Goal: Information Seeking & Learning: Learn about a topic

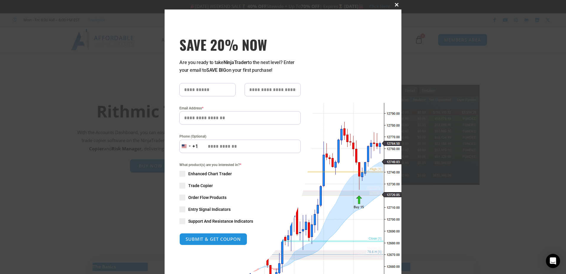
click at [394, 4] on span at bounding box center [396, 5] width 9 height 4
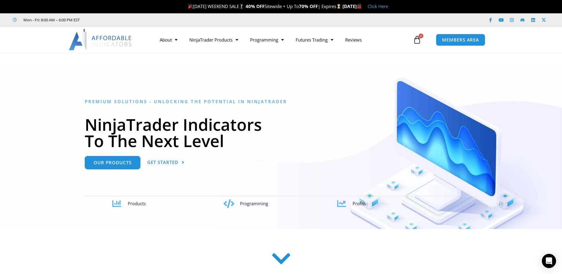
click at [283, 260] on icon at bounding box center [280, 258] width 21 height 21
click at [281, 254] on icon at bounding box center [280, 252] width 21 height 21
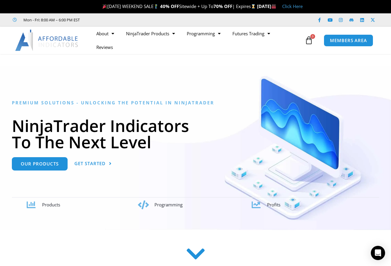
click at [197, 252] on icon at bounding box center [195, 253] width 21 height 21
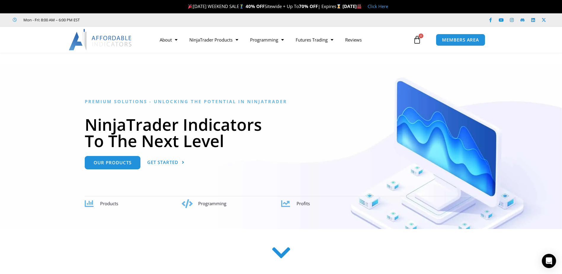
click at [280, 260] on icon at bounding box center [280, 252] width 21 height 21
click at [284, 251] on icon at bounding box center [280, 252] width 21 height 21
drag, startPoint x: 283, startPoint y: 254, endPoint x: 280, endPoint y: 249, distance: 5.9
click at [283, 254] on icon at bounding box center [280, 252] width 21 height 21
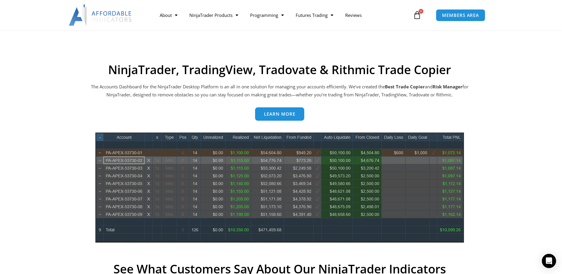
scroll to position [242, 0]
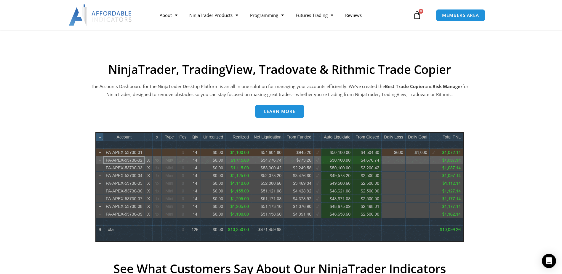
click at [291, 113] on span "Learn more" at bounding box center [279, 111] width 31 height 4
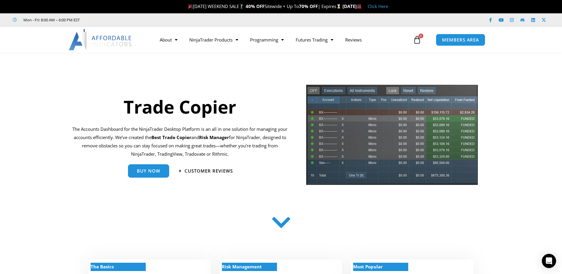
click at [103, 43] on img at bounding box center [101, 39] width 64 height 21
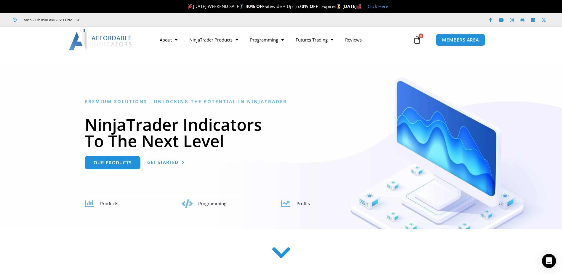
click at [285, 253] on icon at bounding box center [280, 252] width 21 height 21
click at [279, 248] on icon at bounding box center [280, 249] width 21 height 21
click at [110, 44] on img at bounding box center [101, 39] width 64 height 21
click at [285, 248] on icon at bounding box center [280, 249] width 21 height 21
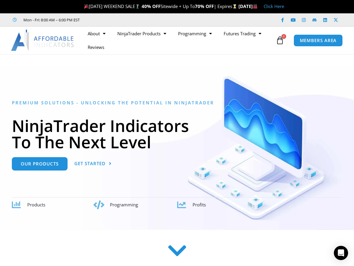
click at [176, 254] on icon at bounding box center [176, 250] width 21 height 21
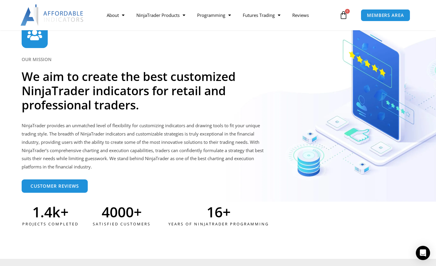
scroll to position [1445, 0]
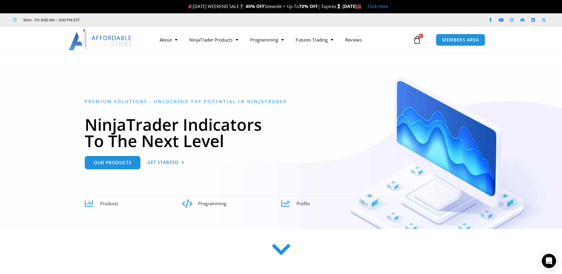
click at [113, 47] on img at bounding box center [101, 39] width 64 height 21
click at [95, 40] on img at bounding box center [101, 39] width 64 height 21
click at [407, 2] on div "LABOR DAY WEEKEND SALE 40% OFF Sitewide + Up To 70% OFF | Expires Monday, Septe…" at bounding box center [287, 6] width 549 height 12
click at [388, 5] on link "Click Here" at bounding box center [377, 6] width 20 height 6
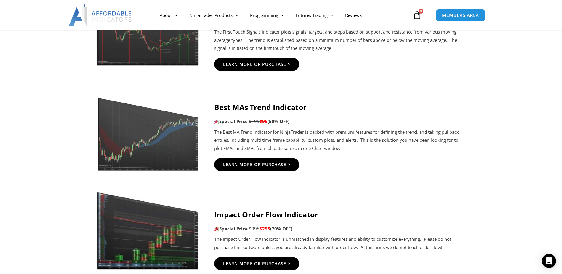
scroll to position [1085, 0]
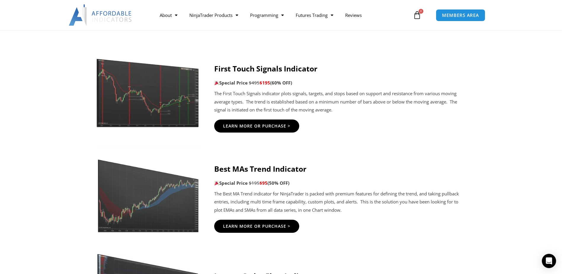
click at [110, 21] on img at bounding box center [101, 14] width 64 height 21
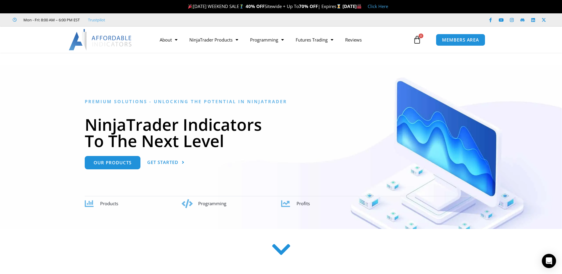
click at [277, 250] on icon at bounding box center [280, 249] width 21 height 21
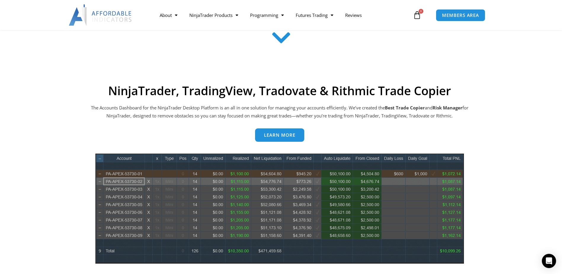
scroll to position [209, 0]
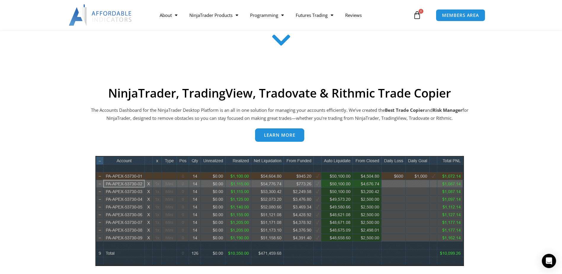
click at [277, 134] on span "Learn more" at bounding box center [279, 135] width 31 height 4
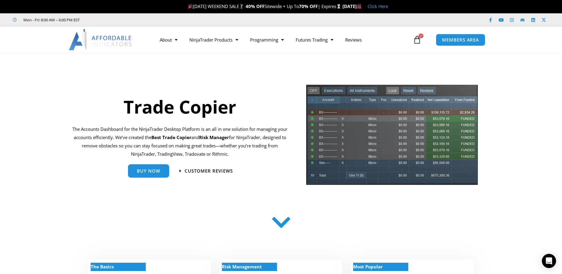
click at [88, 36] on img at bounding box center [101, 39] width 64 height 21
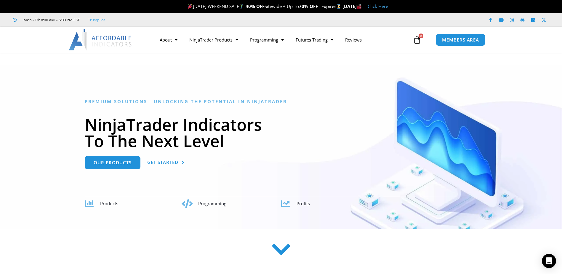
click at [281, 249] on icon at bounding box center [280, 249] width 21 height 21
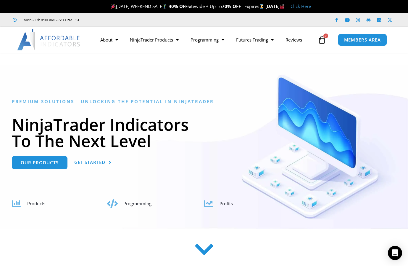
click at [196, 246] on icon at bounding box center [204, 249] width 21 height 21
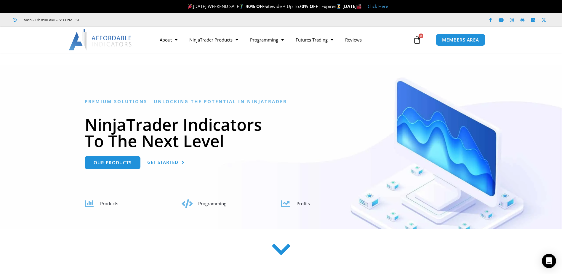
click at [114, 38] on img at bounding box center [101, 39] width 64 height 21
click at [109, 40] on img at bounding box center [101, 39] width 64 height 21
click at [102, 38] on img at bounding box center [101, 39] width 64 height 21
click at [286, 250] on icon at bounding box center [280, 249] width 21 height 21
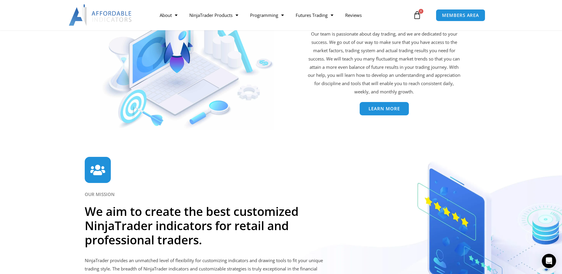
scroll to position [1245, 0]
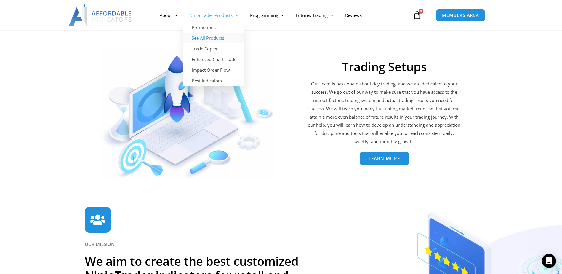
click at [207, 37] on link "See All Products" at bounding box center [213, 38] width 61 height 11
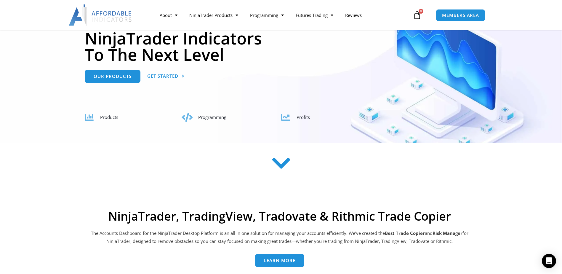
scroll to position [148, 0]
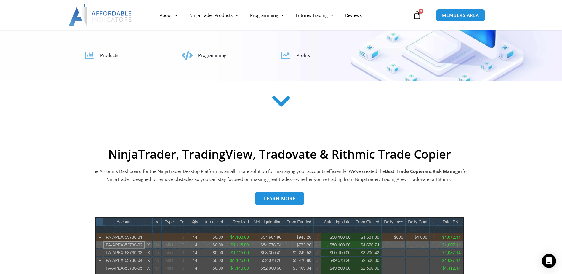
drag, startPoint x: 460, startPoint y: 178, endPoint x: 89, endPoint y: 154, distance: 371.8
copy div "NinjaTrader, TradingView, Tradovate & Rithmic Trade Copier The Accounts Dashboa…"
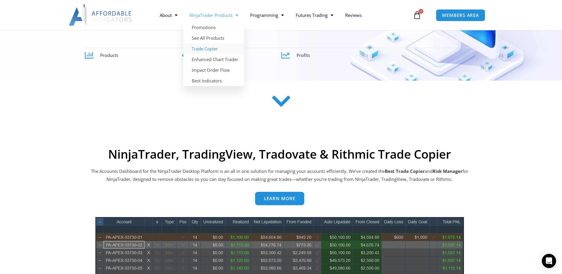
click at [213, 49] on link "Trade Copier" at bounding box center [213, 48] width 61 height 11
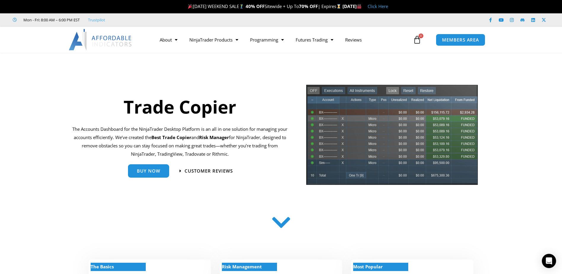
click at [161, 138] on p "The Accounts Dashboard for the NinjaTrader Desktop Platform is an all in one so…" at bounding box center [179, 141] width 215 height 33
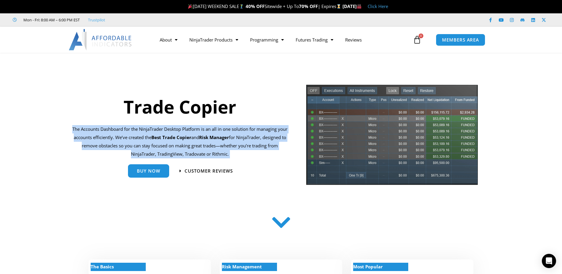
click at [161, 138] on p "The Accounts Dashboard for the NinjaTrader Desktop Platform is an all in one so…" at bounding box center [179, 141] width 215 height 33
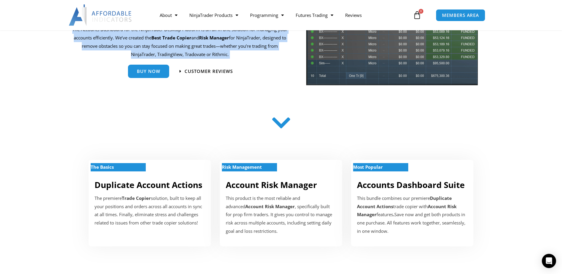
scroll to position [89, 0]
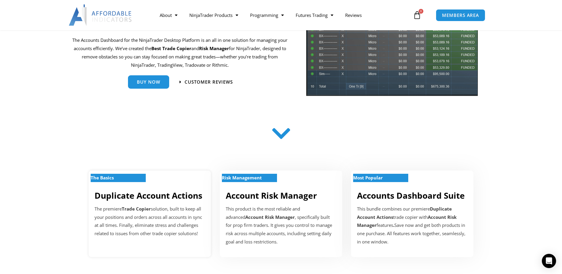
click at [177, 182] on div "The Basics" at bounding box center [149, 181] width 110 height 5
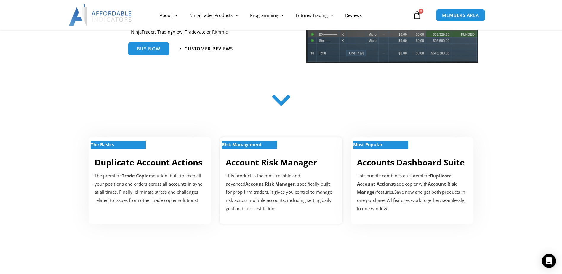
scroll to position [178, 0]
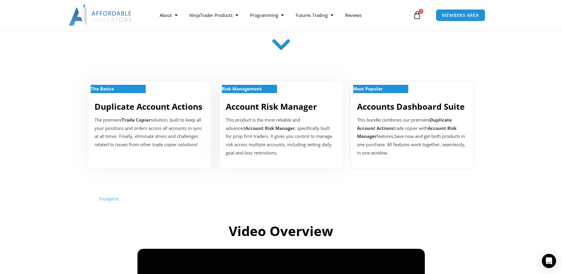
click at [412, 134] on div "This bundle combines our premiere Duplicate Account Actions trade copier with A…" at bounding box center [412, 136] width 110 height 41
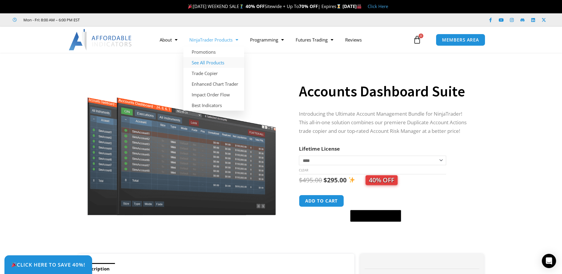
click at [213, 62] on link "See All Products" at bounding box center [213, 62] width 61 height 11
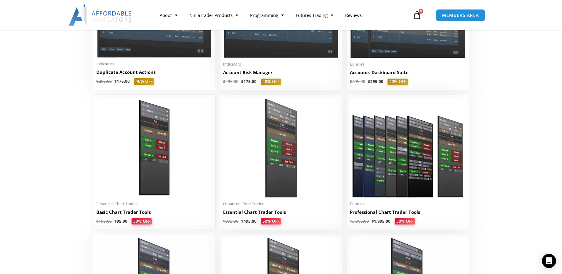
scroll to position [207, 0]
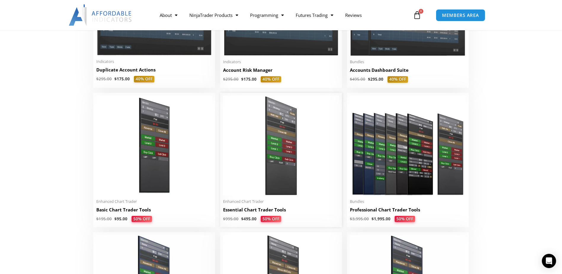
click at [262, 155] on img at bounding box center [281, 145] width 116 height 99
